Goal: Check status: Check status

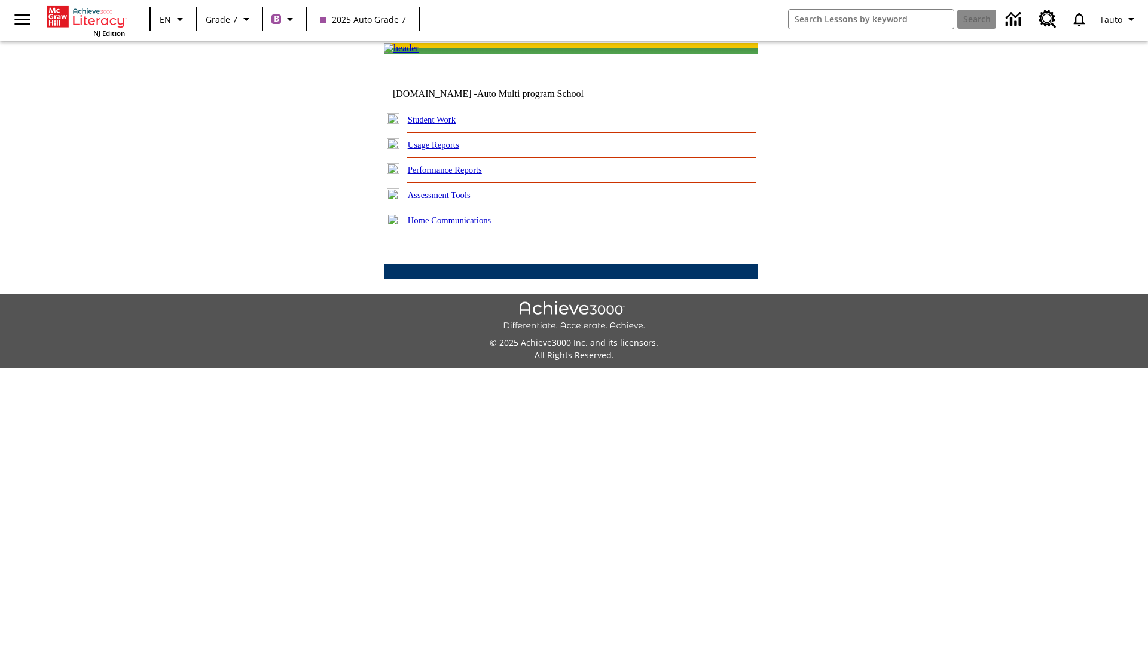
click at [440, 124] on link "Student Work" at bounding box center [432, 120] width 48 height 10
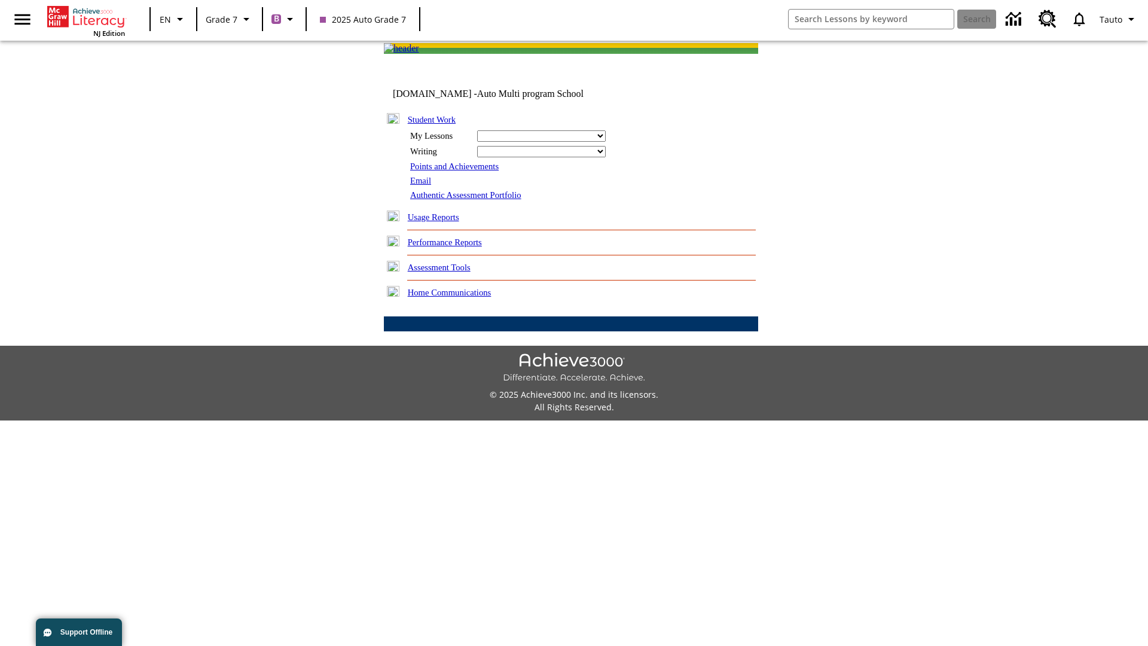
select select "/options/reports/?report_id=24&atype=7&section=2"
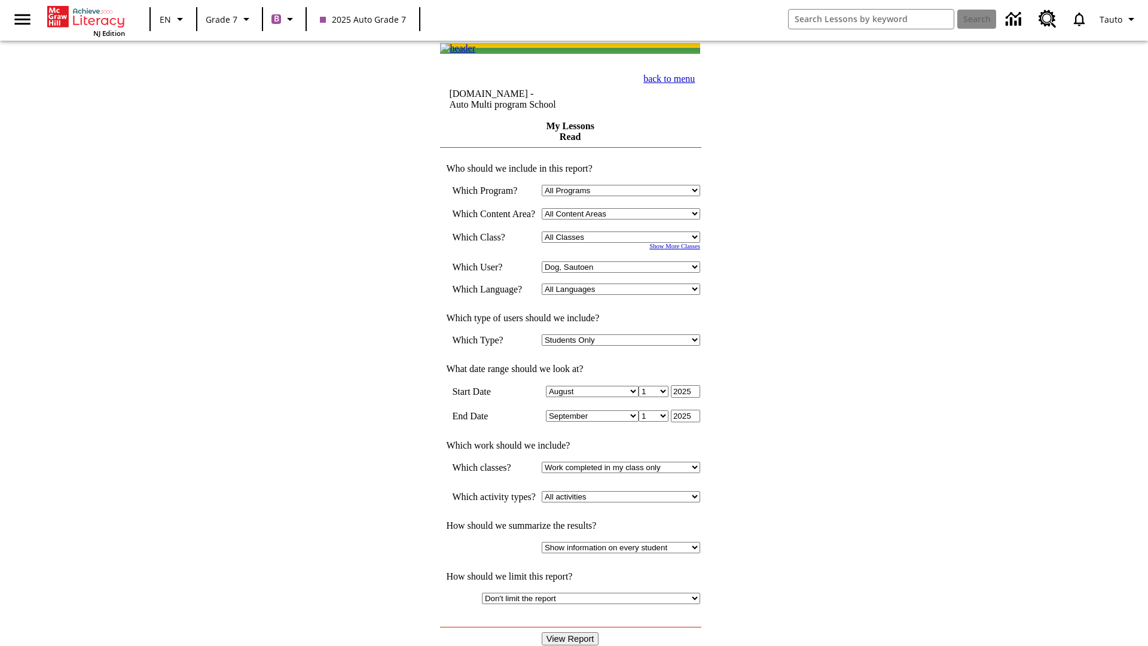
select select "21437138"
select select "4"
type input "2024"
click at [572, 632] on input "View Report" at bounding box center [570, 638] width 57 height 13
